Goal: Task Accomplishment & Management: Use online tool/utility

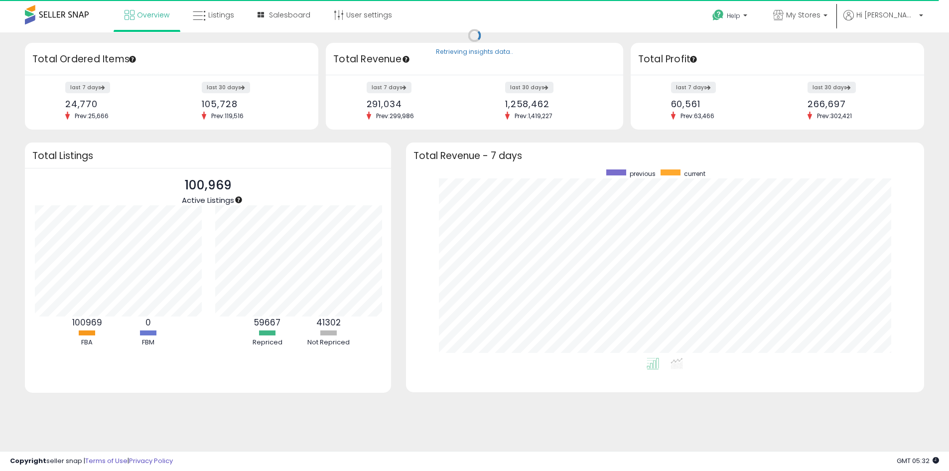
scroll to position [497965, 497656]
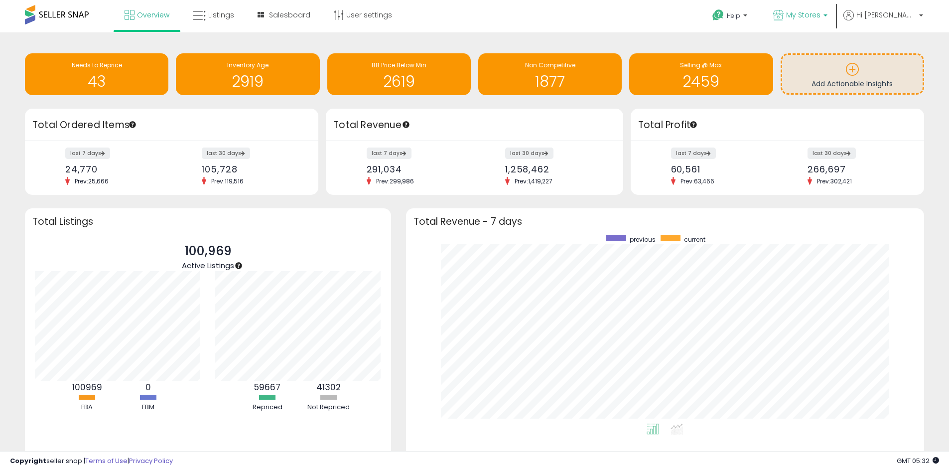
click at [810, 19] on span "My Stores" at bounding box center [803, 15] width 34 height 10
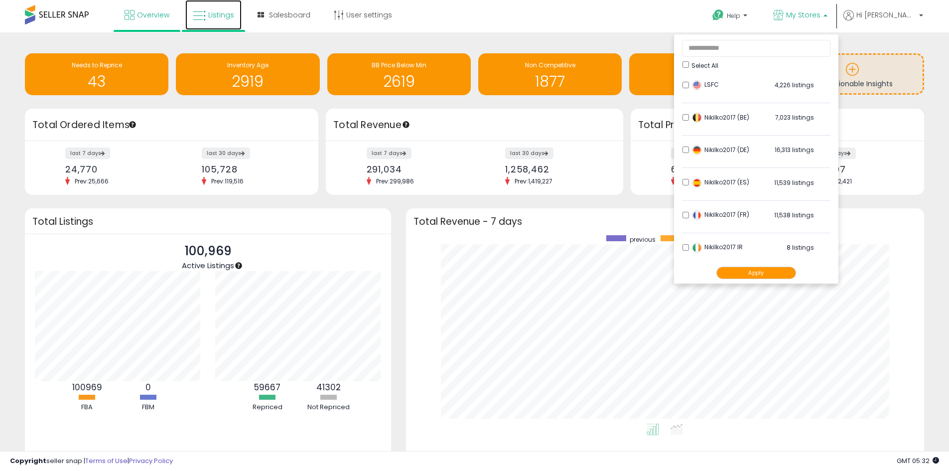
click at [232, 17] on span "Listings" at bounding box center [221, 15] width 26 height 10
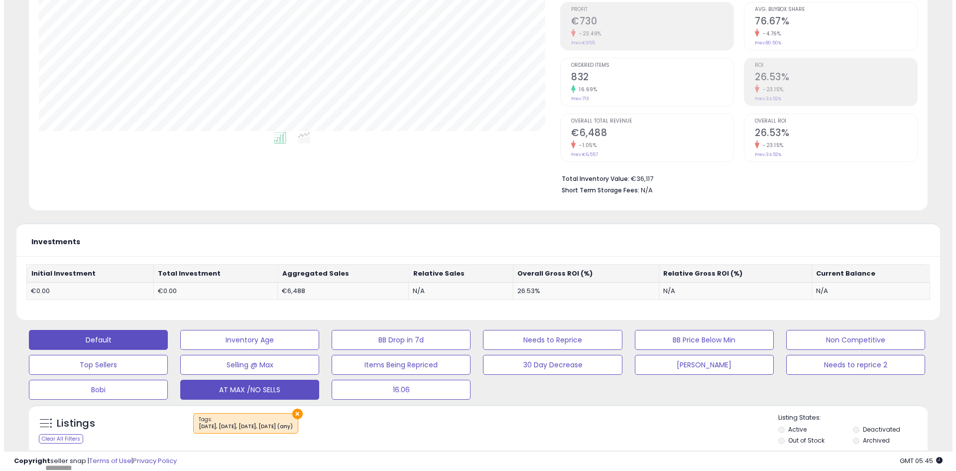
scroll to position [199, 0]
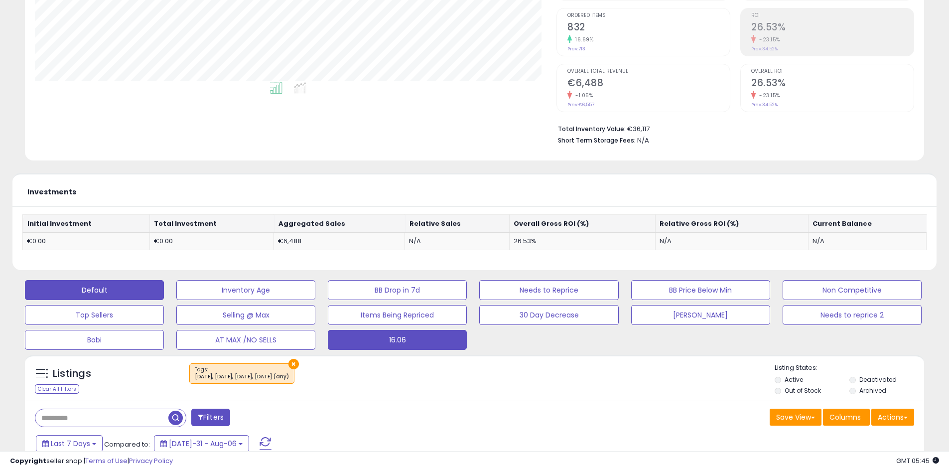
click at [315, 300] on button "16.06" at bounding box center [245, 290] width 139 height 20
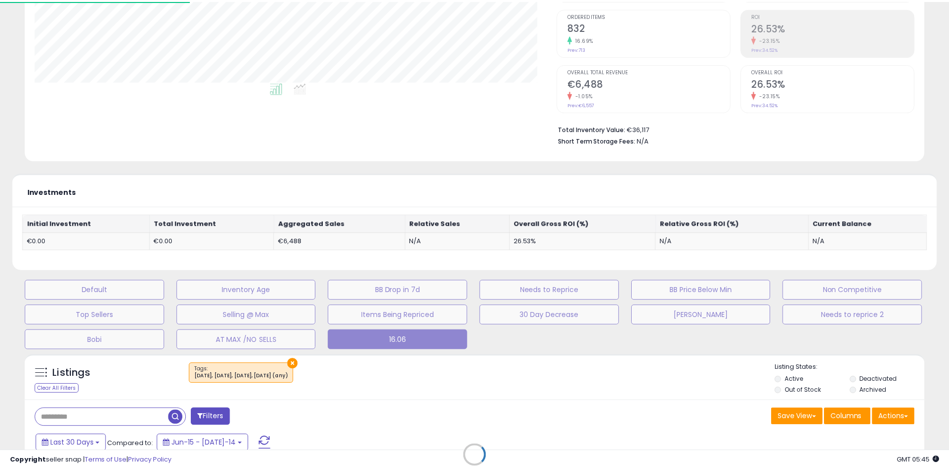
scroll to position [204, 526]
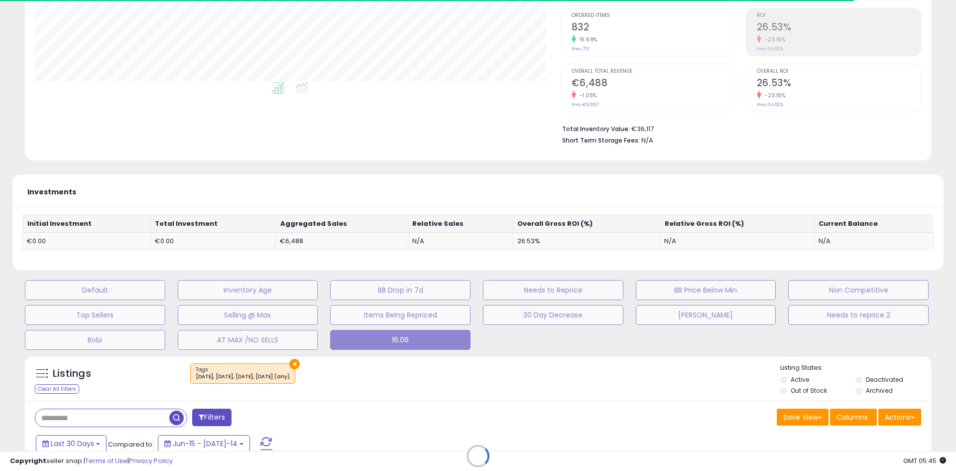
type input "**********"
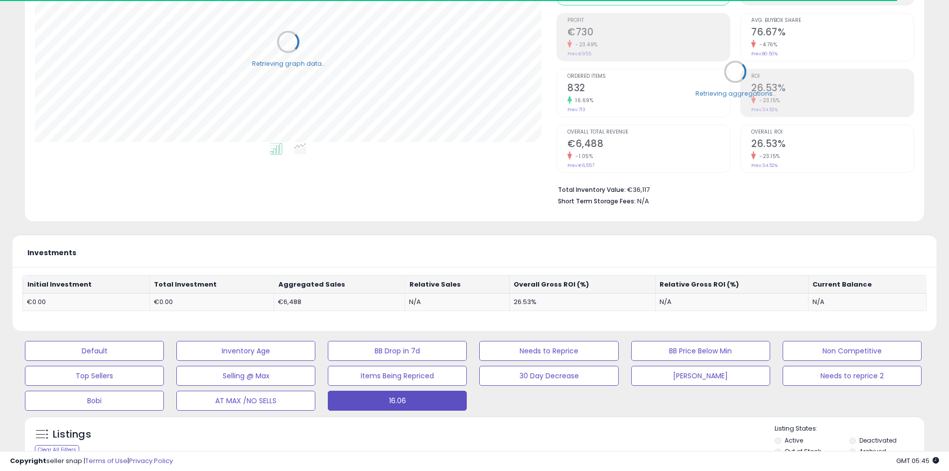
scroll to position [0, 0]
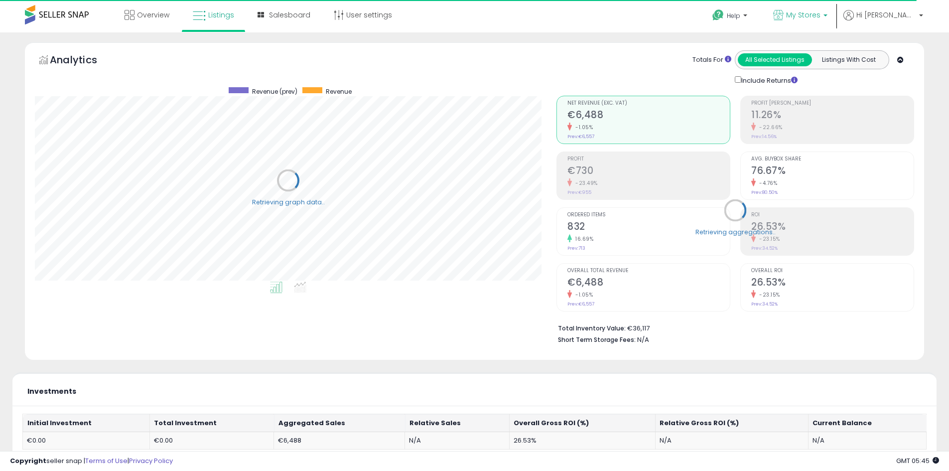
click at [820, 16] on span "My Stores" at bounding box center [803, 15] width 34 height 10
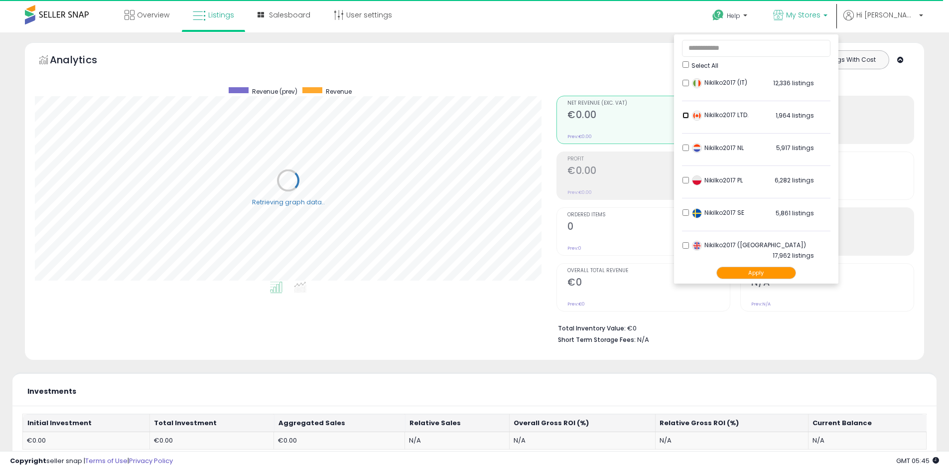
scroll to position [197, 0]
click at [770, 271] on button "Apply" at bounding box center [756, 273] width 80 height 12
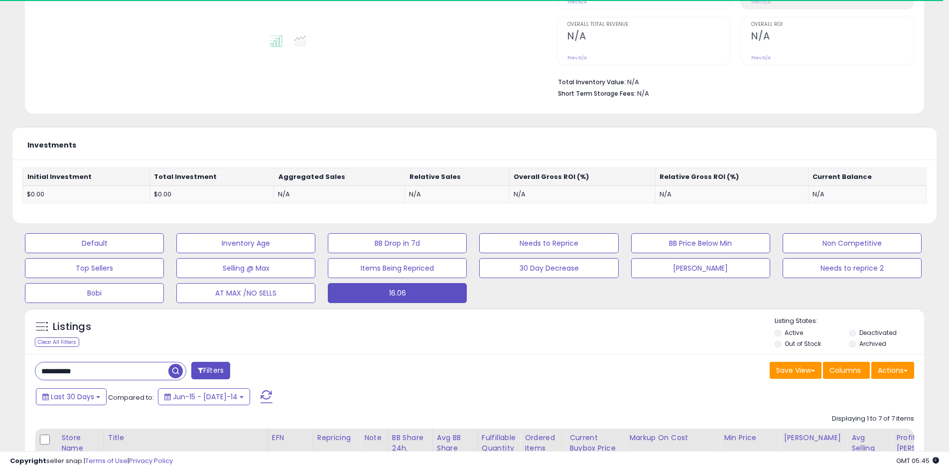
scroll to position [299, 0]
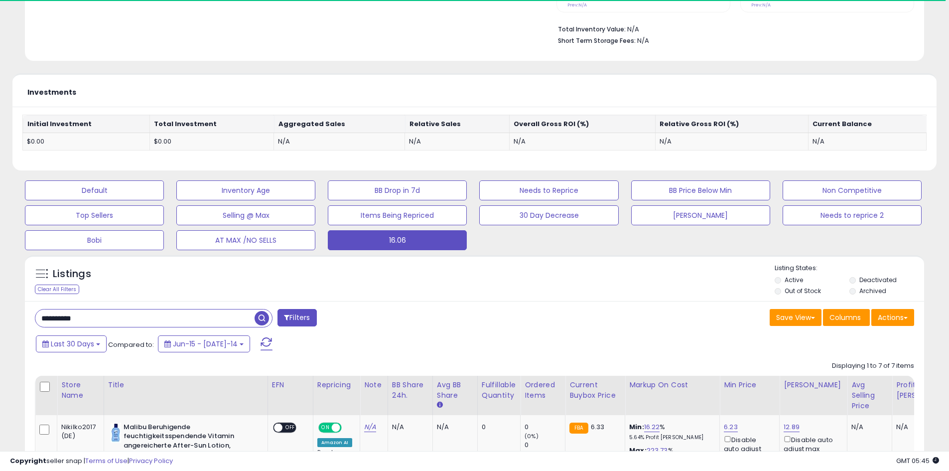
drag, startPoint x: 55, startPoint y: 314, endPoint x: 75, endPoint y: 315, distance: 19.5
paste input "text"
click at [263, 319] on span "button" at bounding box center [262, 318] width 14 height 14
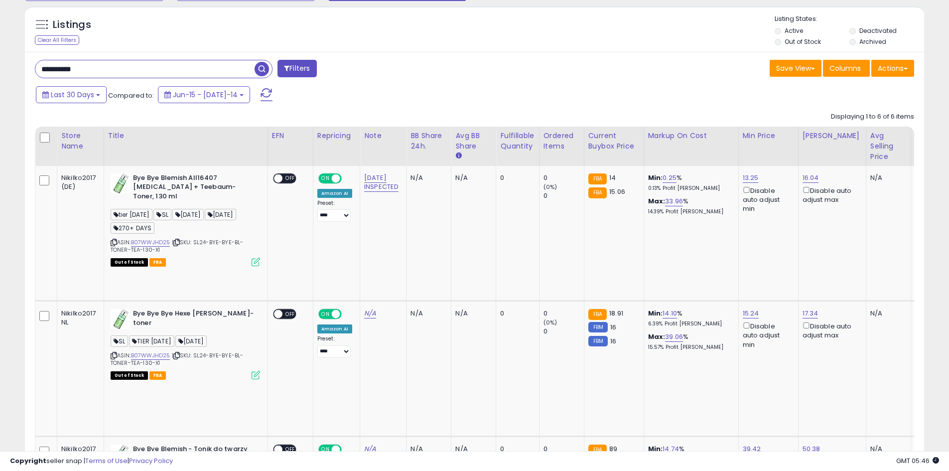
scroll to position [204, 522]
drag, startPoint x: 109, startPoint y: 69, endPoint x: 24, endPoint y: 69, distance: 84.2
paste input "text"
drag, startPoint x: 257, startPoint y: 67, endPoint x: 254, endPoint y: 72, distance: 6.5
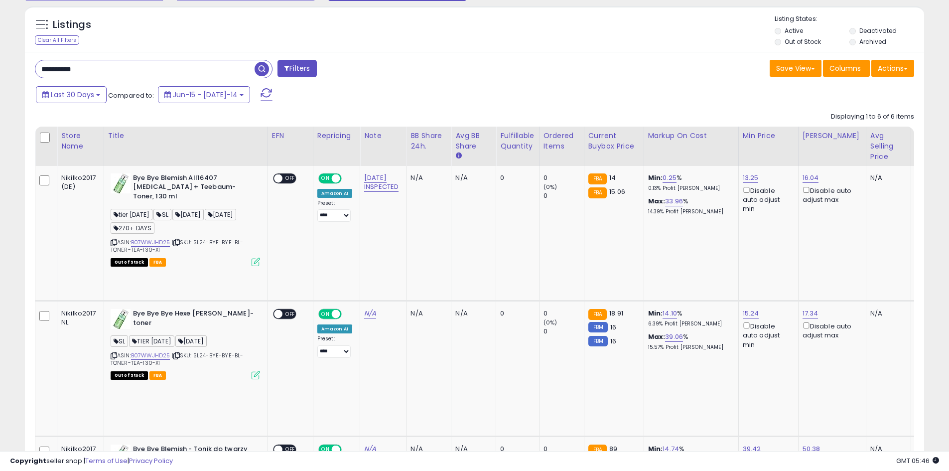
click at [258, 67] on span "button" at bounding box center [262, 69] width 14 height 14
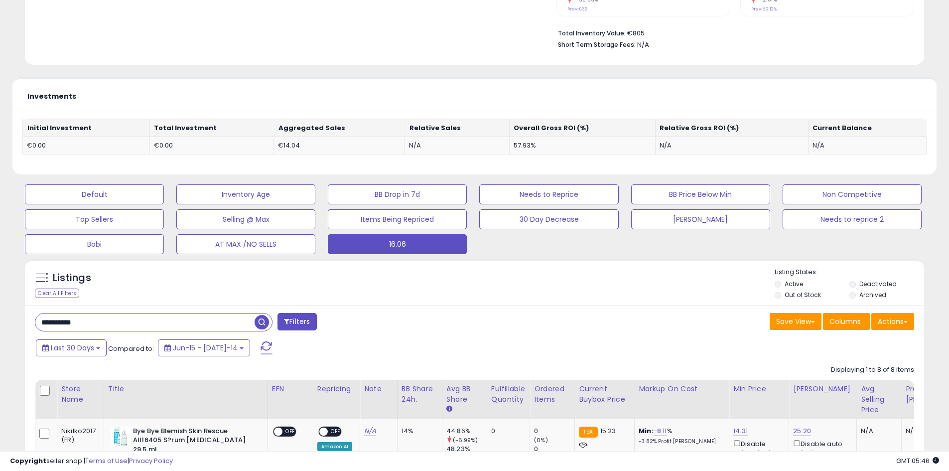
scroll to position [349, 0]
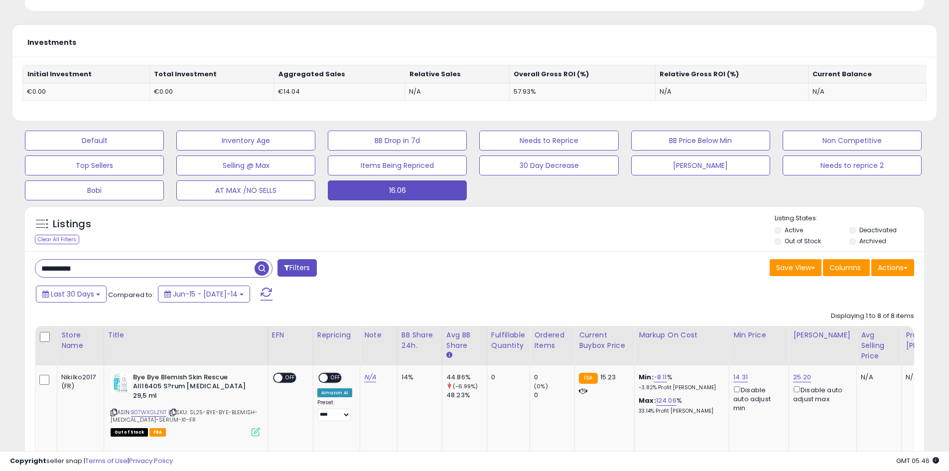
drag, startPoint x: 115, startPoint y: 267, endPoint x: 0, endPoint y: 269, distance: 115.1
paste input "text"
click at [217, 243] on div "Listings Clear All Filters Listing States:" at bounding box center [474, 231] width 899 height 34
drag, startPoint x: 260, startPoint y: 266, endPoint x: 264, endPoint y: 271, distance: 7.5
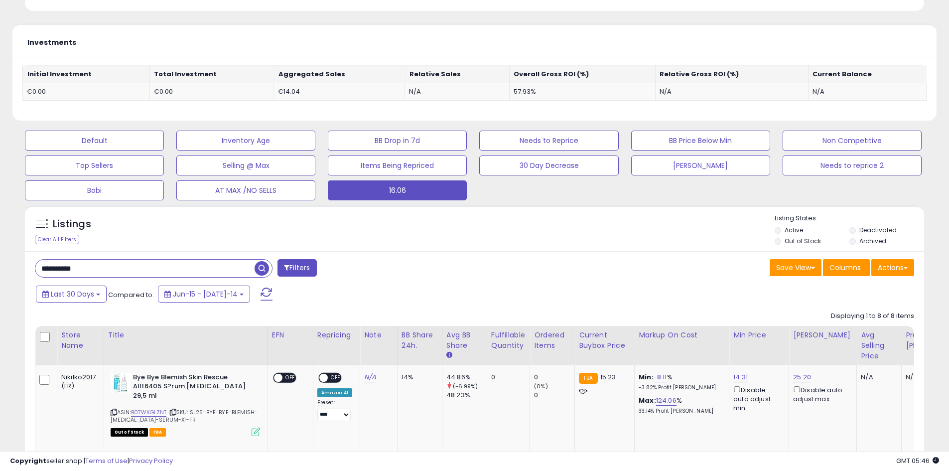
click at [260, 266] on span "button" at bounding box center [262, 268] width 14 height 14
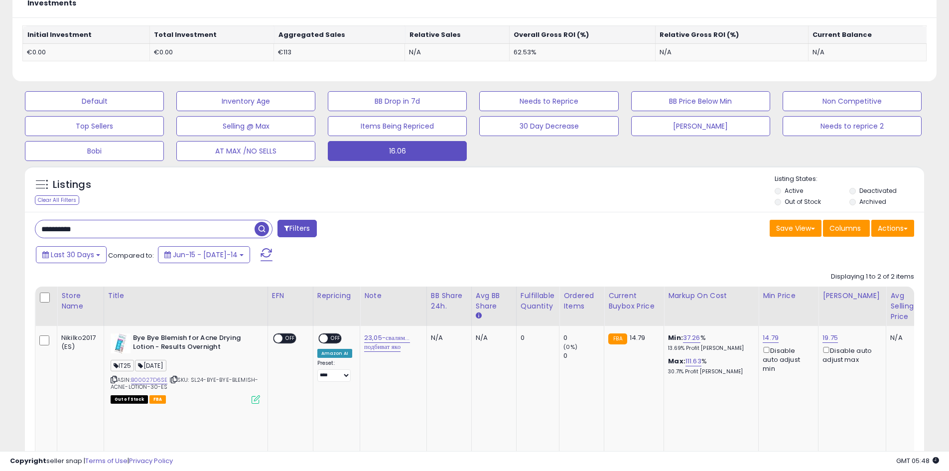
scroll to position [378, 0]
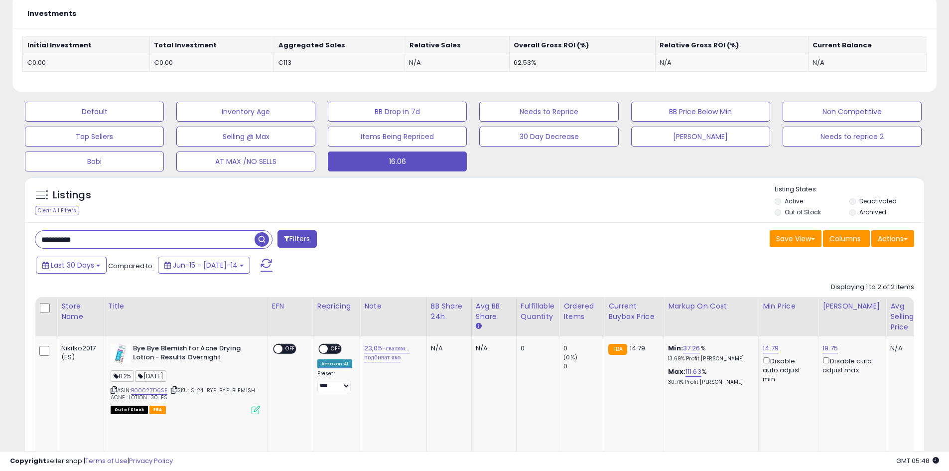
drag, startPoint x: 126, startPoint y: 238, endPoint x: 47, endPoint y: 236, distance: 78.2
click at [47, 236] on input "**********" at bounding box center [144, 239] width 219 height 17
click at [118, 238] on input "**********" at bounding box center [144, 239] width 219 height 17
click at [118, 224] on div "**********" at bounding box center [474, 434] width 899 height 424
drag, startPoint x: 101, startPoint y: 236, endPoint x: 32, endPoint y: 240, distance: 68.4
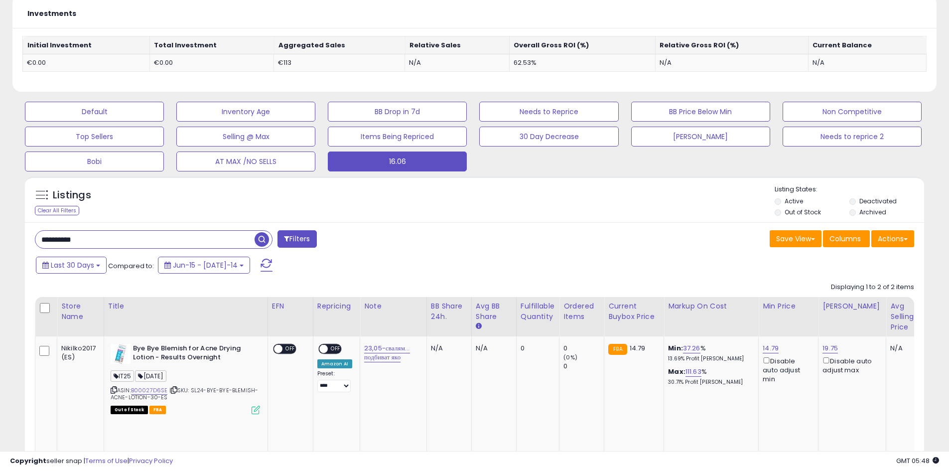
click at [32, 240] on div "**********" at bounding box center [250, 240] width 447 height 20
paste input "text"
click at [228, 212] on div "Listings Clear All Filters Listing States:" at bounding box center [474, 202] width 899 height 34
drag, startPoint x: 263, startPoint y: 239, endPoint x: 256, endPoint y: 242, distance: 7.8
click at [264, 239] on span "button" at bounding box center [262, 239] width 14 height 14
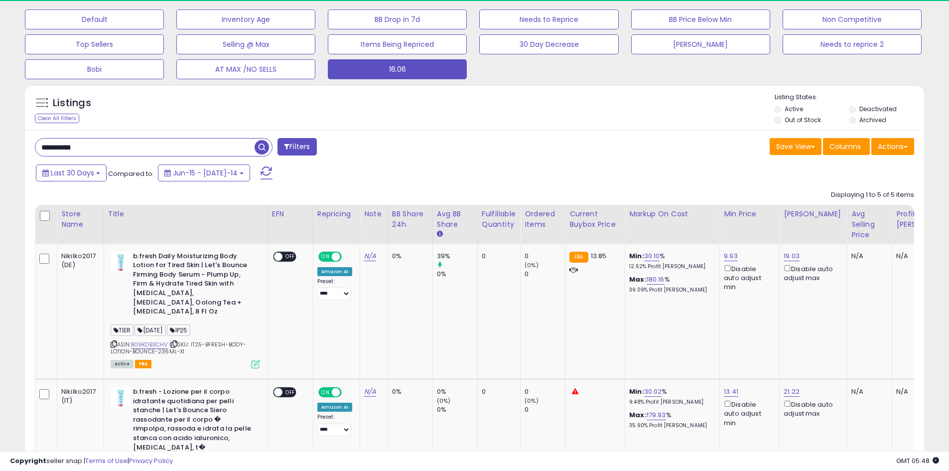
scroll to position [204, 522]
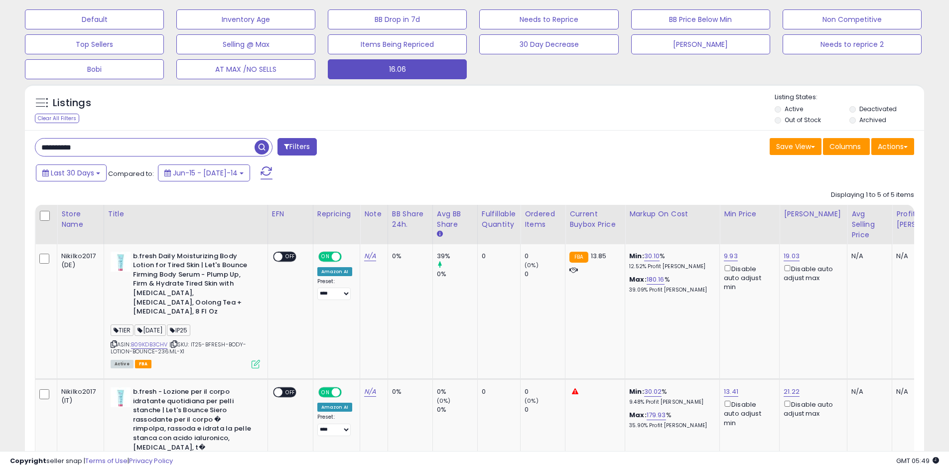
drag, startPoint x: 112, startPoint y: 153, endPoint x: 97, endPoint y: 147, distance: 16.4
click at [36, 151] on input "**********" at bounding box center [144, 146] width 219 height 17
paste input "text"
click at [262, 143] on span "button" at bounding box center [262, 147] width 14 height 14
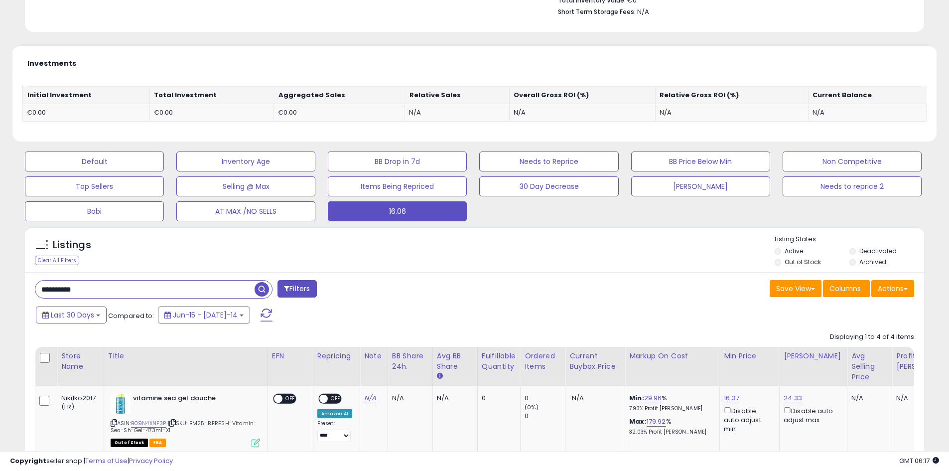
click at [942, 140] on div "Investments Initial Investment Total Investment Aggregated Sales Relative Sales…" at bounding box center [474, 95] width 939 height 103
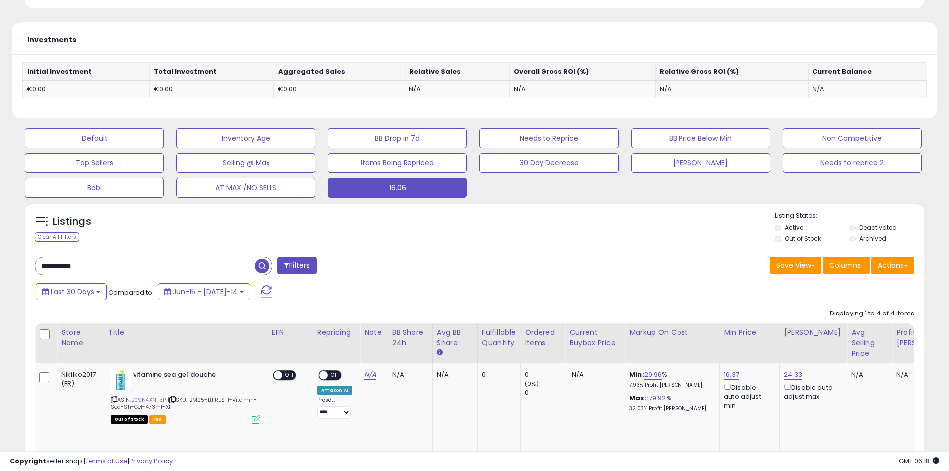
scroll to position [350, 0]
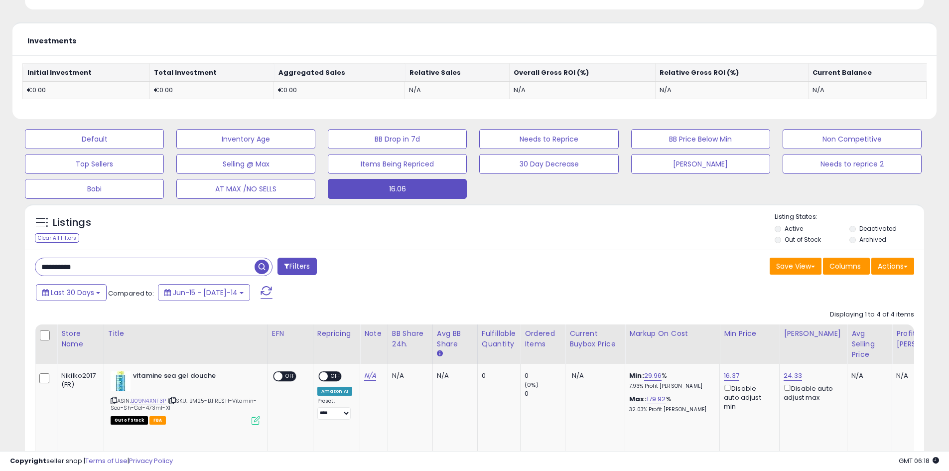
drag, startPoint x: 113, startPoint y: 258, endPoint x: 13, endPoint y: 262, distance: 100.2
click at [5, 262] on div "**********" at bounding box center [474, 325] width 939 height 1266
paste input "**********"
drag, startPoint x: 39, startPoint y: 268, endPoint x: 93, endPoint y: 270, distance: 53.8
click at [16, 268] on div "**********" at bounding box center [474, 325] width 939 height 1266
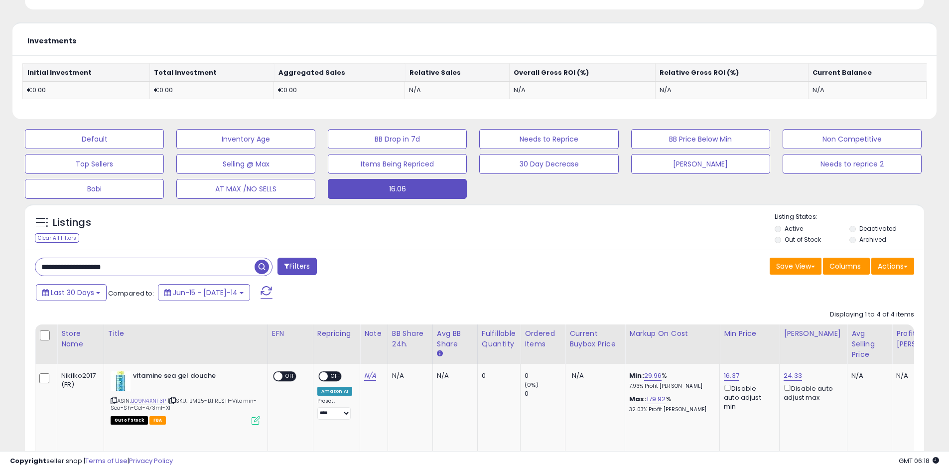
paste input "text"
click at [260, 267] on span "button" at bounding box center [262, 267] width 14 height 14
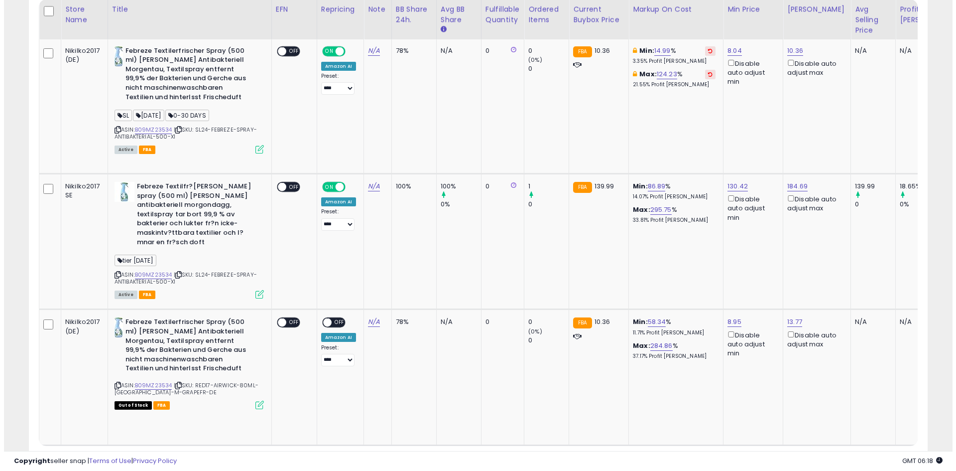
scroll to position [204, 522]
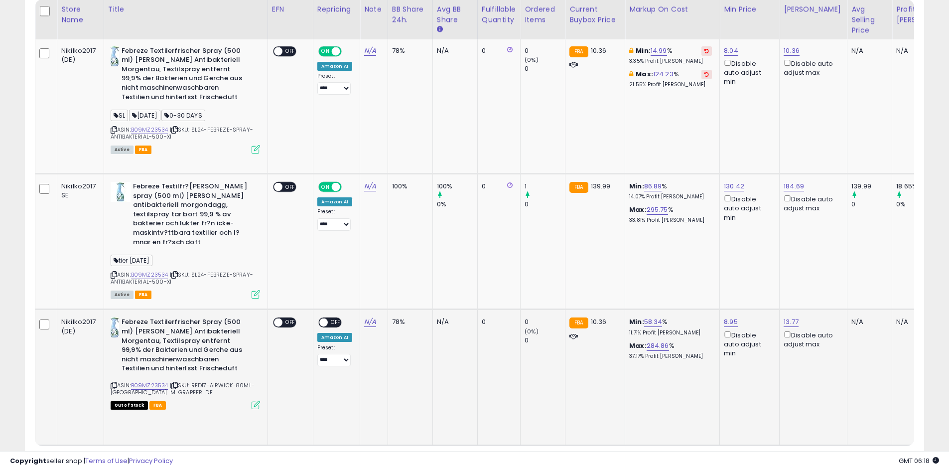
click at [254, 401] on icon at bounding box center [256, 405] width 8 height 8
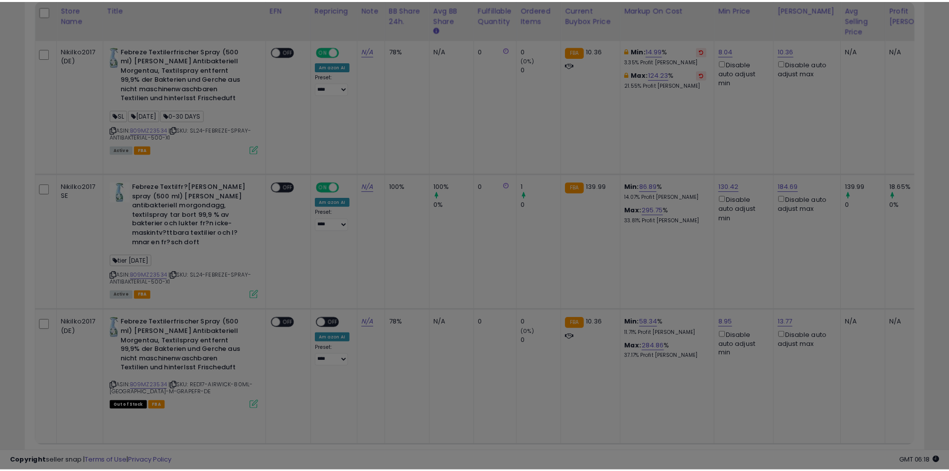
scroll to position [204, 526]
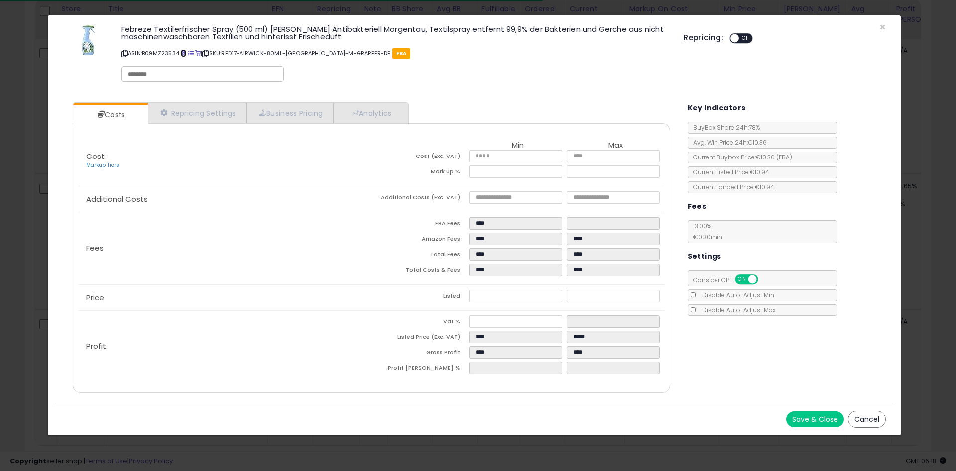
click at [183, 52] on span at bounding box center [183, 53] width 5 height 5
click at [883, 27] on span "×" at bounding box center [883, 27] width 6 height 14
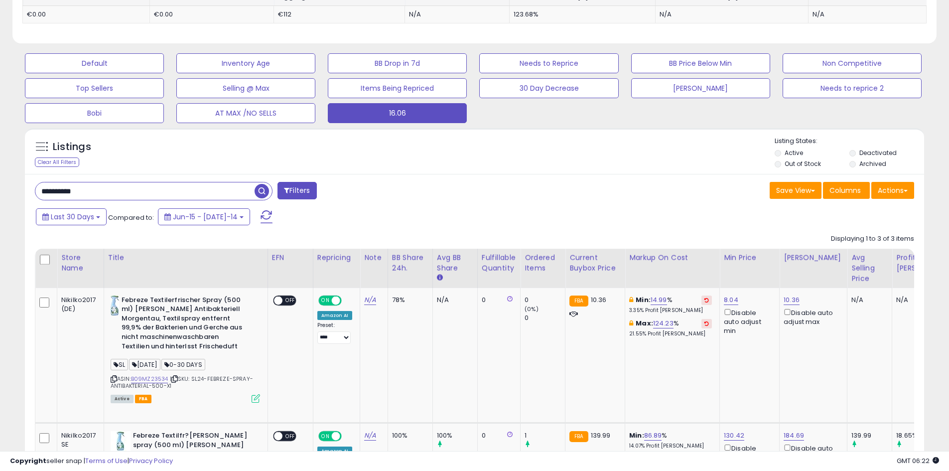
scroll to position [376, 0]
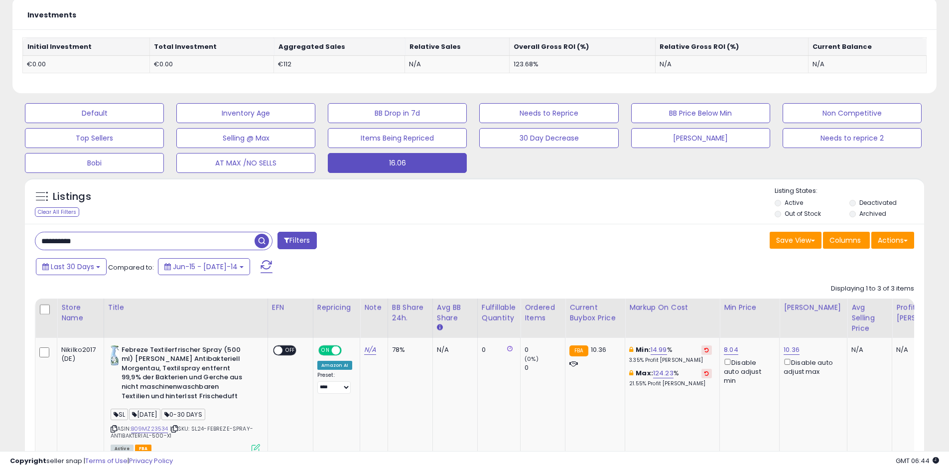
drag, startPoint x: 71, startPoint y: 241, endPoint x: 20, endPoint y: 238, distance: 50.9
click at [6, 241] on div "**********" at bounding box center [474, 231] width 939 height 1130
paste input "text"
type input "**********"
click at [205, 191] on div "Listings Clear All Filters Listing States:" at bounding box center [474, 203] width 899 height 34
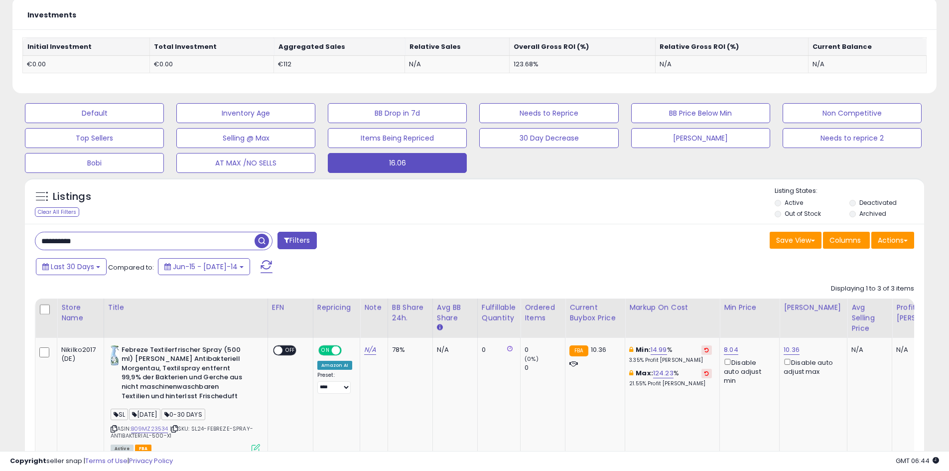
click at [264, 237] on span "button" at bounding box center [262, 241] width 14 height 14
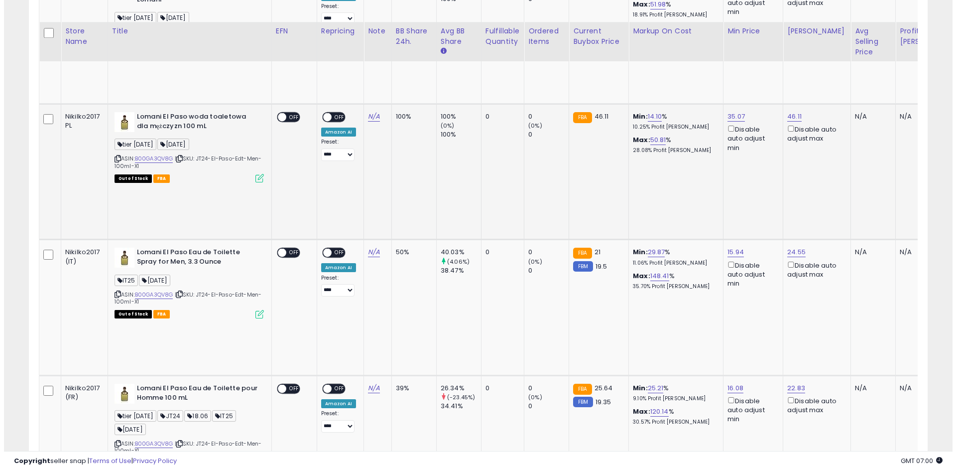
scroll to position [797, 0]
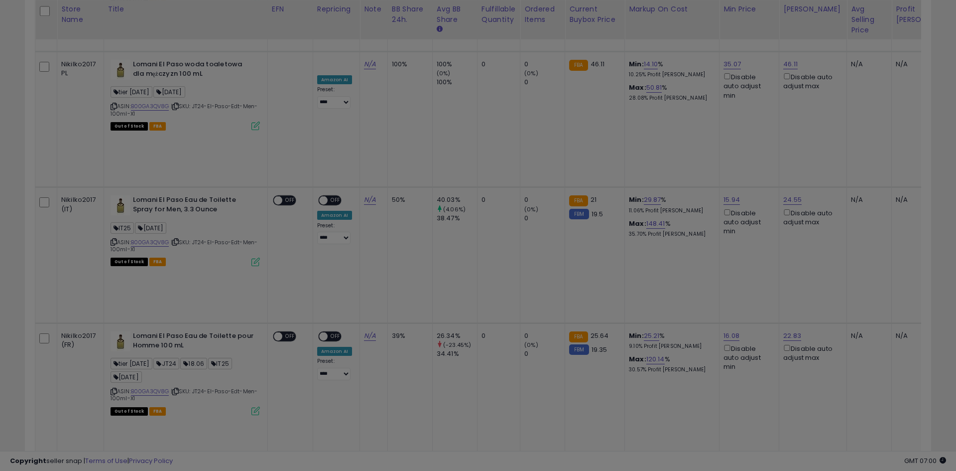
scroll to position [204, 526]
